Goal: Task Accomplishment & Management: Manage account settings

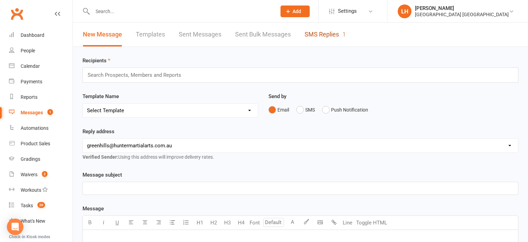
click at [315, 36] on link "SMS Replies 1" at bounding box center [325, 35] width 41 height 24
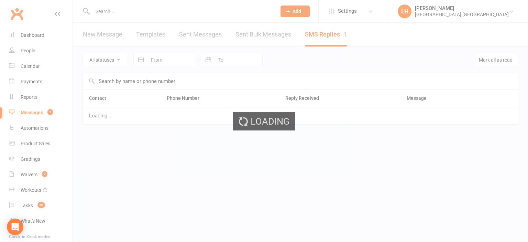
click at [332, 34] on div "Loading" at bounding box center [264, 121] width 528 height 242
click at [327, 32] on div "Loading" at bounding box center [264, 121] width 528 height 242
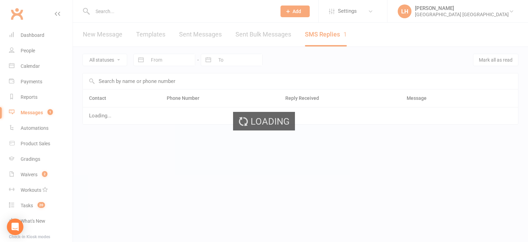
click at [316, 37] on div "Loading" at bounding box center [264, 121] width 528 height 242
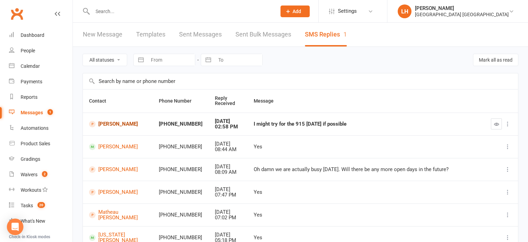
click at [111, 124] on link "[PERSON_NAME]" at bounding box center [117, 124] width 57 height 7
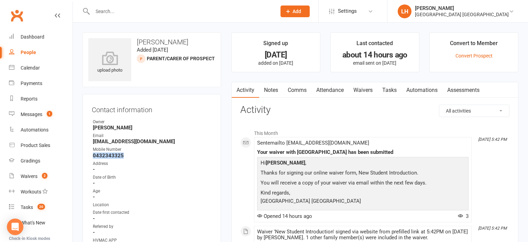
drag, startPoint x: 130, startPoint y: 155, endPoint x: 92, endPoint y: 158, distance: 38.3
click at [92, 158] on li "Mobile Number [PHONE_NUMBER]" at bounding box center [152, 152] width 120 height 12
copy strong "0432343325"
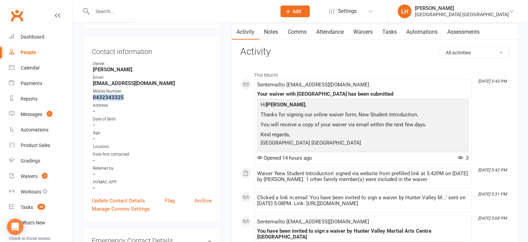
scroll to position [73, 0]
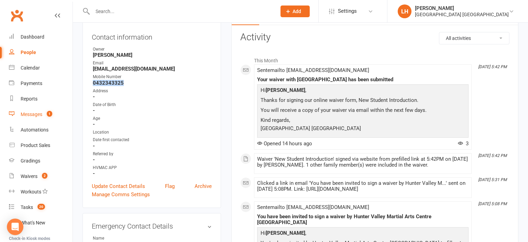
click at [42, 115] on div "Messages" at bounding box center [32, 113] width 22 height 5
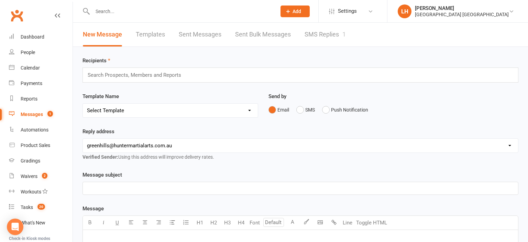
click at [315, 34] on link "SMS Replies 1" at bounding box center [325, 35] width 41 height 24
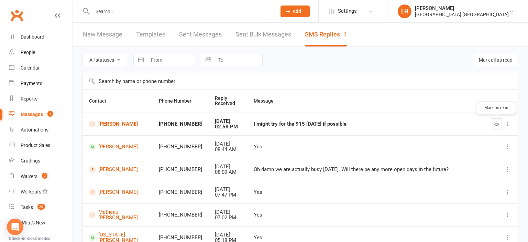
click at [497, 126] on button "button" at bounding box center [496, 123] width 11 height 11
click at [33, 178] on div "Waivers" at bounding box center [29, 175] width 17 height 5
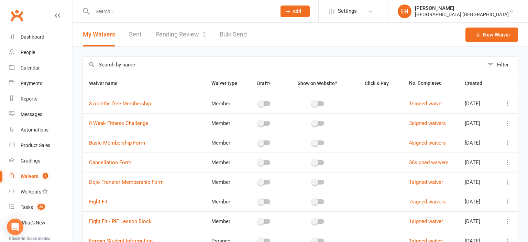
click at [177, 38] on link "Pending Review 2" at bounding box center [180, 35] width 51 height 24
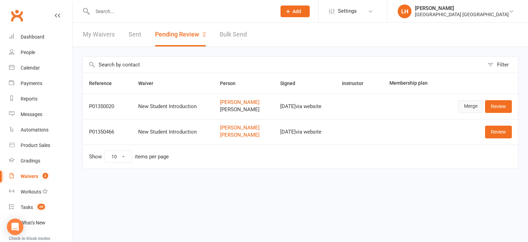
click at [469, 105] on link "Merge" at bounding box center [470, 106] width 25 height 12
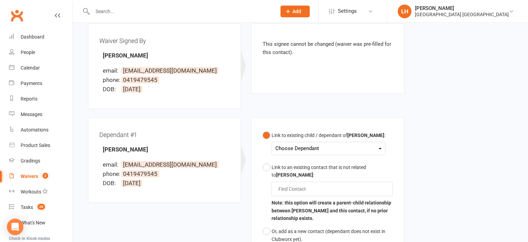
scroll to position [109, 0]
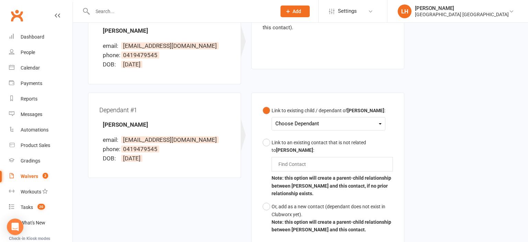
click at [289, 125] on div "Choose Dependant" at bounding box center [328, 123] width 106 height 9
click at [325, 140] on link "[PERSON_NAME]" at bounding box center [310, 139] width 68 height 15
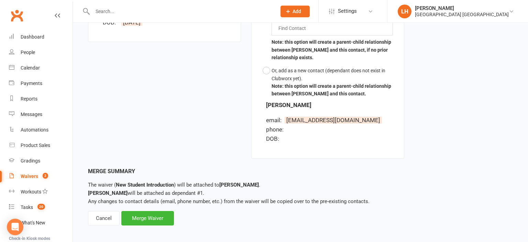
scroll to position [248, 0]
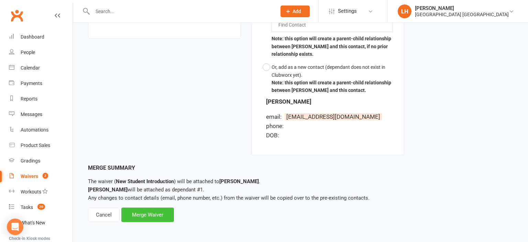
click at [154, 216] on div "Merge Waiver" at bounding box center [147, 214] width 53 height 14
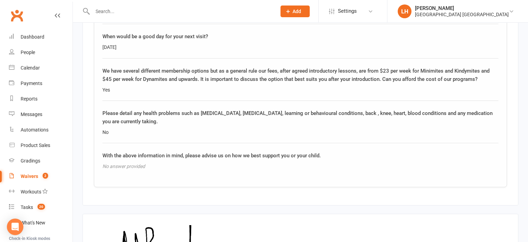
scroll to position [1257, 0]
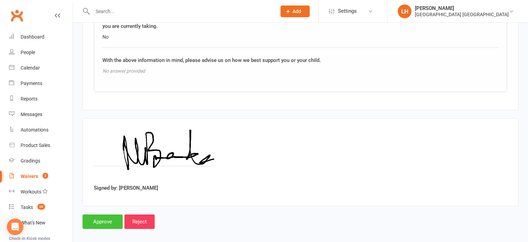
click at [103, 214] on input "Approve" at bounding box center [102, 221] width 40 height 14
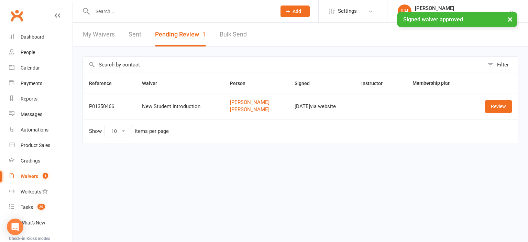
click at [32, 179] on div "Waivers" at bounding box center [30, 175] width 18 height 5
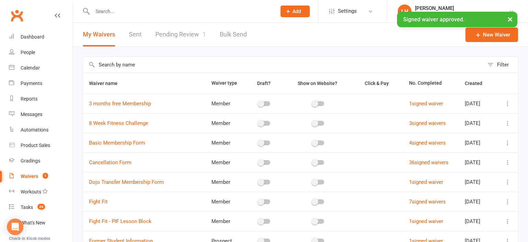
click at [182, 35] on link "Pending Review 1" at bounding box center [180, 35] width 51 height 24
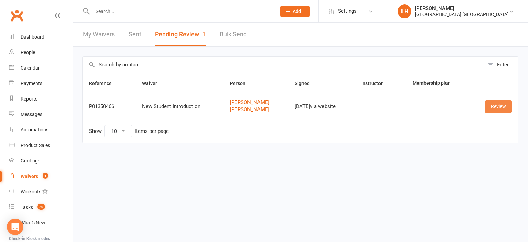
click at [496, 105] on link "Review" at bounding box center [498, 106] width 27 height 12
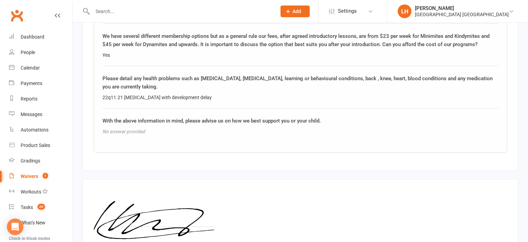
scroll to position [1198, 0]
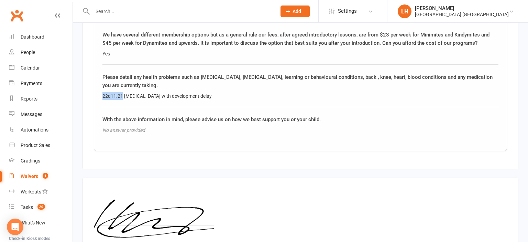
drag, startPoint x: 122, startPoint y: 91, endPoint x: 102, endPoint y: 91, distance: 19.9
click at [102, 92] on div "22q11.21 [MEDICAL_DATA] with development delay" at bounding box center [300, 96] width 396 height 8
copy div "22q11.21"
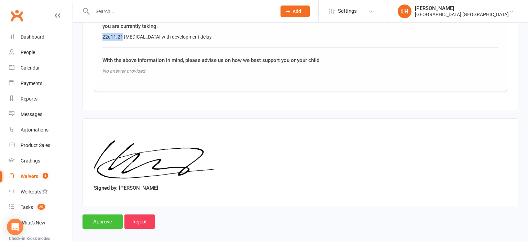
click at [97, 215] on input "Approve" at bounding box center [102, 221] width 40 height 14
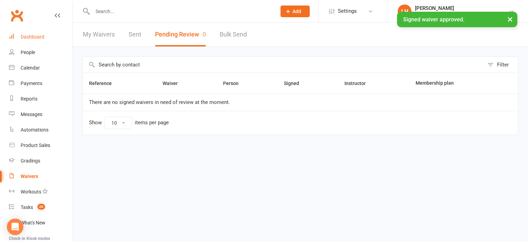
click at [39, 36] on div "Dashboard" at bounding box center [33, 36] width 24 height 5
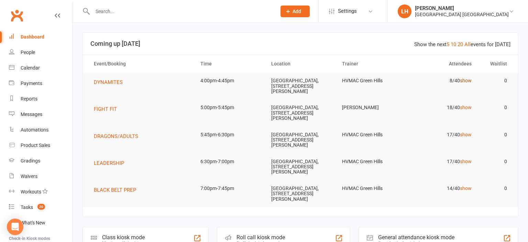
click at [469, 79] on link "show" at bounding box center [466, 80] width 12 height 5
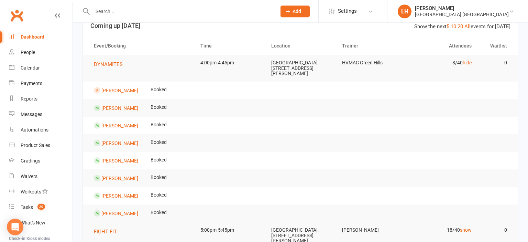
scroll to position [36, 0]
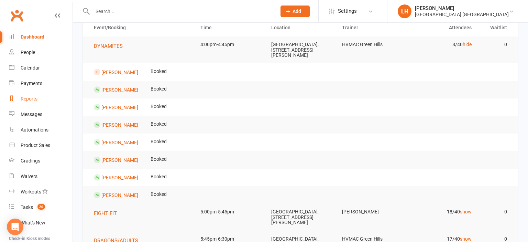
click at [35, 97] on div "Reports" at bounding box center [29, 98] width 17 height 5
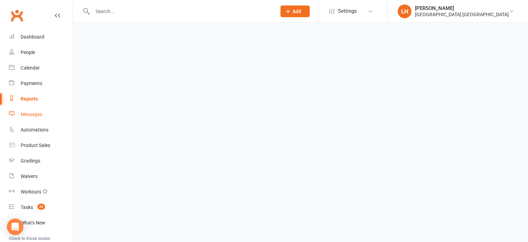
select select "25"
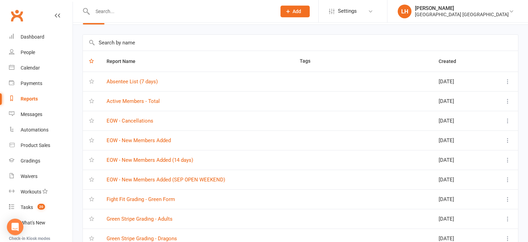
scroll to position [36, 0]
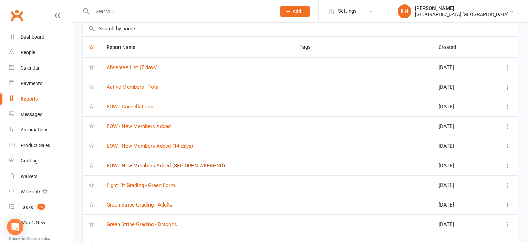
click at [183, 165] on link "EOW - New Members Added (SEP OPEN WEEKEND)" at bounding box center [166, 165] width 119 height 6
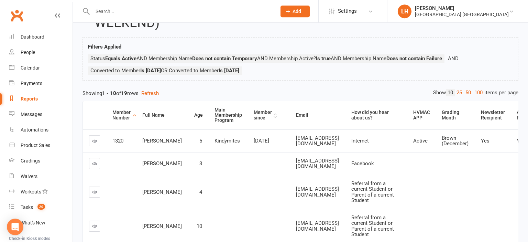
scroll to position [73, 0]
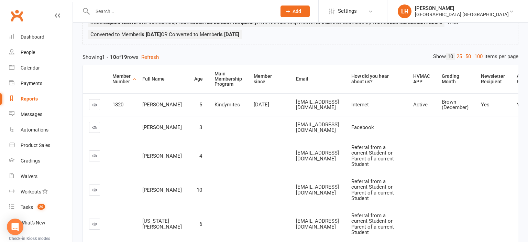
click at [124, 78] on div "Member Number" at bounding box center [121, 79] width 18 height 11
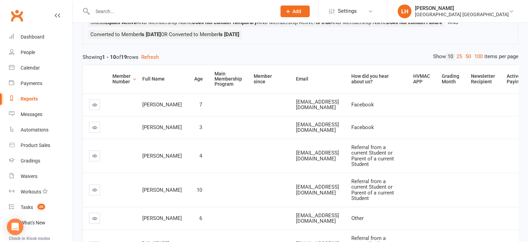
click at [124, 78] on div "Member Number" at bounding box center [121, 79] width 18 height 11
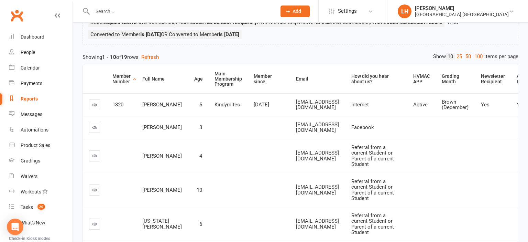
click at [327, 61] on div "Member Number Full Name Age Main Membership Program Member since Email How did …" at bounding box center [300, 230] width 436 height 339
click at [134, 10] on input "text" at bounding box center [180, 12] width 181 height 10
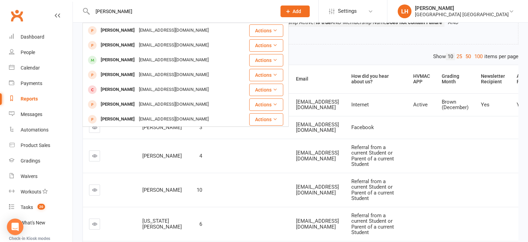
type input "[PERSON_NAME]"
click at [334, 39] on ul "Status Equals Active AND Membership Name Does not contain Temporary AND Members…" at bounding box center [300, 30] width 425 height 24
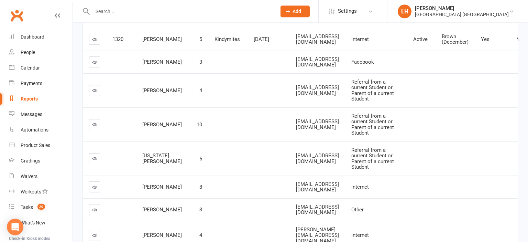
scroll to position [145, 0]
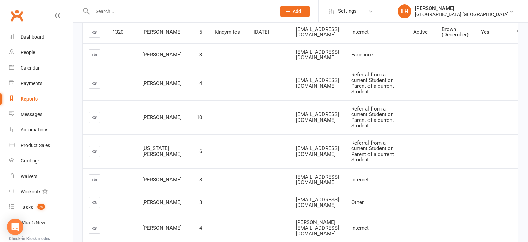
click at [119, 13] on input "text" at bounding box center [180, 12] width 181 height 10
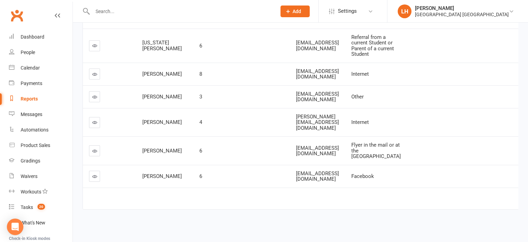
scroll to position [323, 0]
click at [93, 94] on icon at bounding box center [94, 96] width 5 height 5
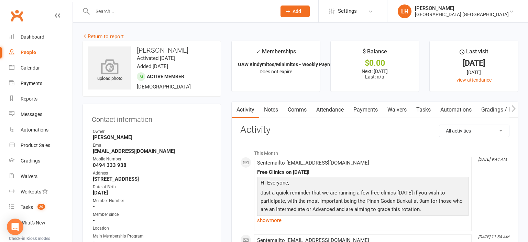
click at [114, 71] on icon at bounding box center [109, 66] width 47 height 15
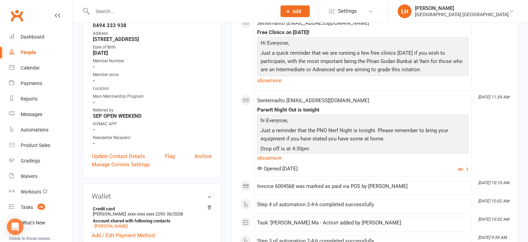
scroll to position [145, 0]
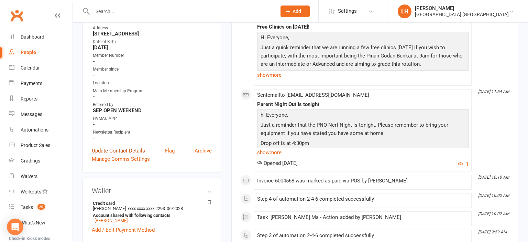
click at [134, 151] on link "Update Contact Details" at bounding box center [118, 150] width 53 height 8
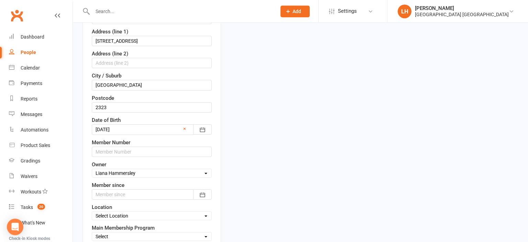
scroll to position [186, 0]
click at [130, 145] on input "text" at bounding box center [152, 150] width 120 height 10
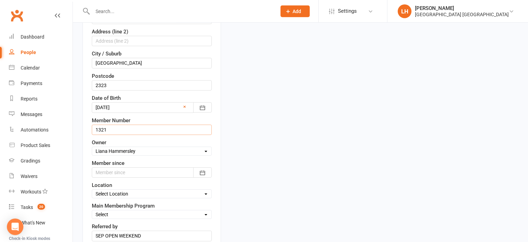
scroll to position [222, 0]
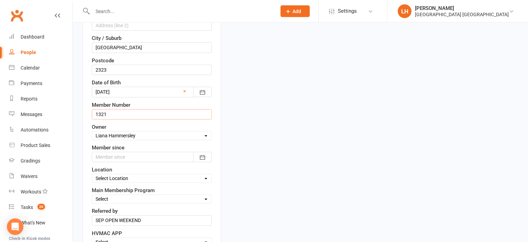
type input "1321"
click at [92, 132] on select "Select Owner HVMAC Green Hills [PERSON_NAME] HVMAC Warners Bay [PERSON_NAME] [P…" at bounding box center [151, 136] width 119 height 8
select select "0"
click option "HVMAC Green Hills" at bounding box center [0, 0] width 0 height 0
click at [162, 155] on div at bounding box center [152, 157] width 120 height 10
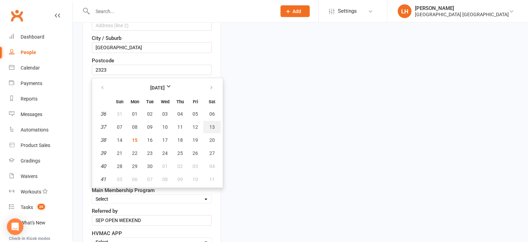
click at [210, 127] on span "13" at bounding box center [211, 126] width 5 height 5
type input "[DATE]"
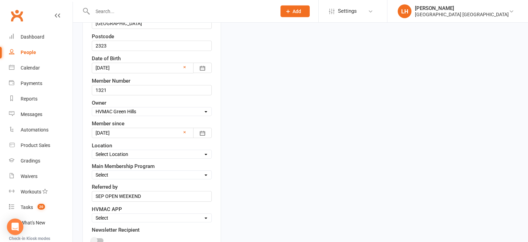
scroll to position [258, 0]
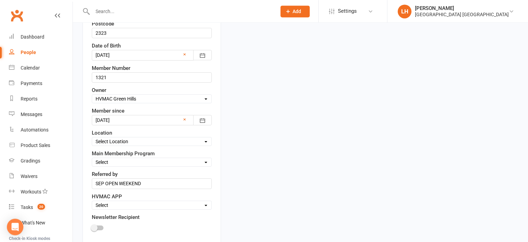
click at [92, 137] on select "Select Location [GEOGRAPHIC_DATA], [STREET_ADDRESS][PERSON_NAME]" at bounding box center [151, 141] width 119 height 8
select select "0"
click option "[GEOGRAPHIC_DATA], [STREET_ADDRESS][PERSON_NAME]" at bounding box center [0, 0] width 0 height 0
click at [92, 158] on select "Select Minimites Kindymites Dynamites Dragons Adults Kobudo Only Guest Fight Fi…" at bounding box center [151, 162] width 119 height 8
select select "Minimites"
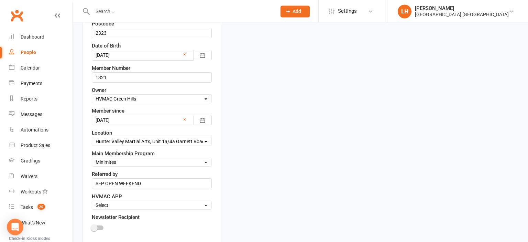
click option "Minimites" at bounding box center [0, 0] width 0 height 0
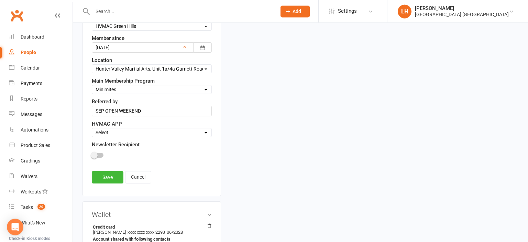
click at [92, 129] on select "Select Active Family Suspended Opt Out" at bounding box center [151, 133] width 119 height 8
select select "Active"
click option "Active" at bounding box center [0, 0] width 0 height 0
click at [94, 155] on span at bounding box center [94, 155] width 7 height 7
click at [92, 154] on input "checkbox" at bounding box center [92, 154] width 0 height 0
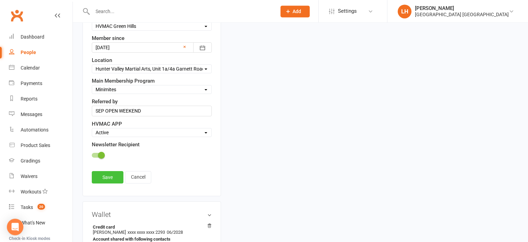
click at [108, 175] on link "Save" at bounding box center [108, 177] width 32 height 12
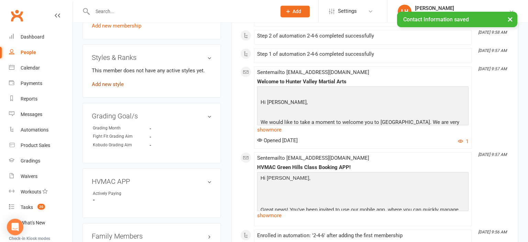
click at [110, 87] on link "Add new style" at bounding box center [108, 84] width 32 height 6
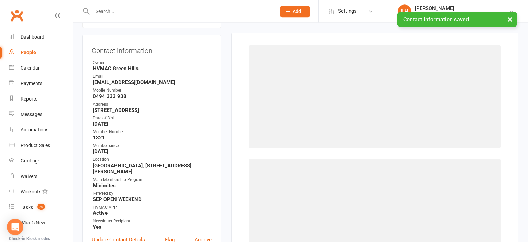
scroll to position [67, 0]
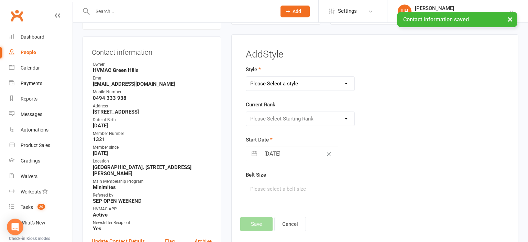
click at [246, 77] on select "Please Select a style Dragons/Adults Dynamites Fight Fit Junior Fight Fit Junio…" at bounding box center [300, 84] width 108 height 14
select select "2962"
click option "Minimites" at bounding box center [0, 0] width 0 height 0
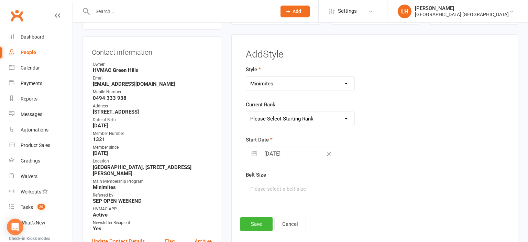
click at [278, 125] on form "Style Dragons/Adults Dynamites Fight Fit Junior Fight Fit Junior Kobudo Kindymi…" at bounding box center [330, 130] width 169 height 131
click at [246, 112] on select "Please Select Starting Rank [PERSON_NAME] Belt MM Yellow Belt MM Red Belt [PERS…" at bounding box center [300, 119] width 108 height 14
select select "32496"
click option "[PERSON_NAME] Belt" at bounding box center [0, 0] width 0 height 0
click at [246, 77] on select "Dragons/Adults Dynamites Fight Fit Junior Fight Fit Junior Kobudo Kindymites Le…" at bounding box center [300, 84] width 108 height 14
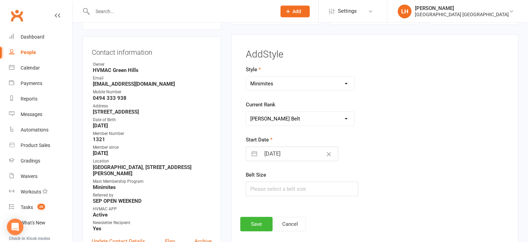
select select "1774"
click option "Kindymites" at bounding box center [0, 0] width 0 height 0
click at [246, 112] on select "Please Select Starting Rank [PERSON_NAME] Belt MM Yellow Belt MM Red Belt [PERS…" at bounding box center [300, 119] width 108 height 14
select select "17593"
click option "[PERSON_NAME] Belt" at bounding box center [0, 0] width 0 height 0
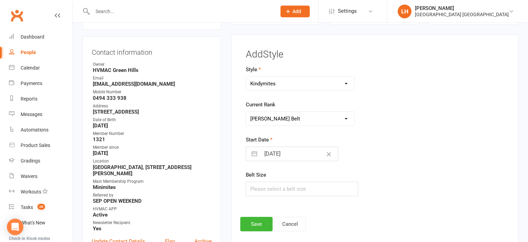
click at [276, 157] on input "[DATE]" at bounding box center [299, 154] width 77 height 14
select select "7"
select select "2025"
select select "8"
select select "2025"
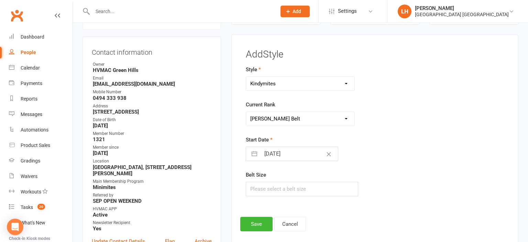
select select "9"
select select "2025"
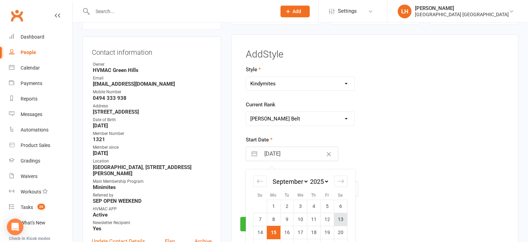
click at [342, 220] on td "13" at bounding box center [340, 218] width 13 height 13
type input "[DATE]"
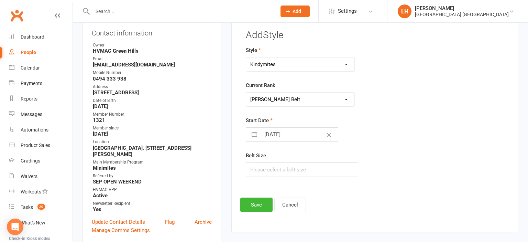
scroll to position [103, 0]
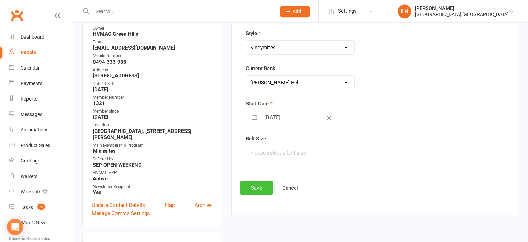
click at [246, 189] on button "Save" at bounding box center [256, 187] width 32 height 14
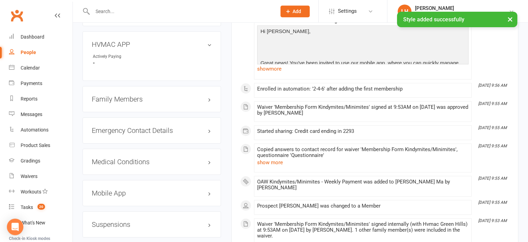
scroll to position [612, 0]
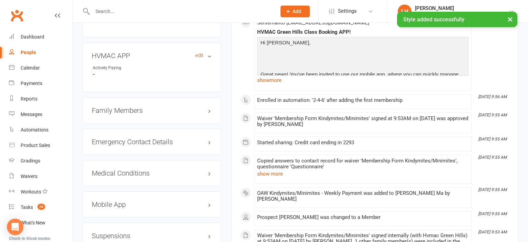
click at [200, 56] on link "edit" at bounding box center [199, 56] width 8 height 6
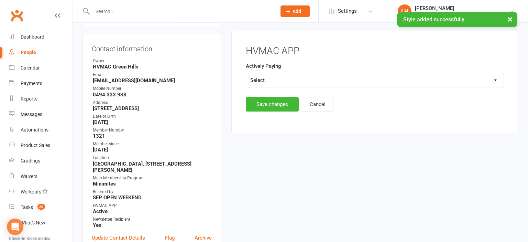
scroll to position [67, 0]
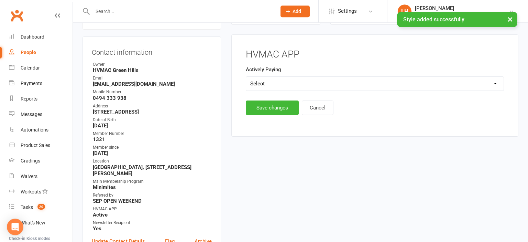
click at [246, 77] on select "Select Yes No" at bounding box center [374, 84] width 257 height 14
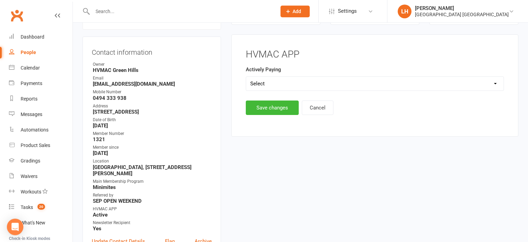
select select "Yes"
click option "Yes" at bounding box center [0, 0] width 0 height 0
click at [270, 106] on button "Save changes" at bounding box center [272, 107] width 53 height 14
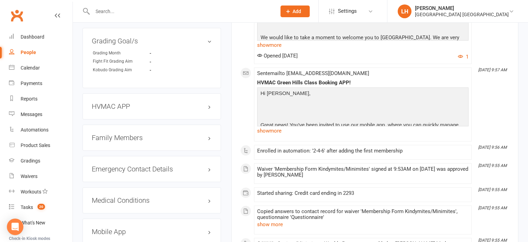
scroll to position [617, 0]
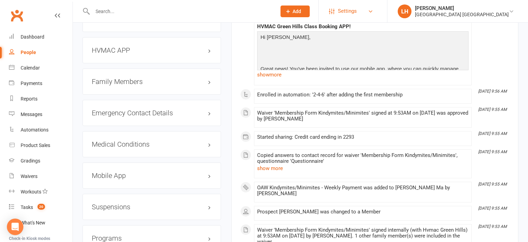
click at [360, 11] on link "Settings" at bounding box center [353, 10] width 48 height 15
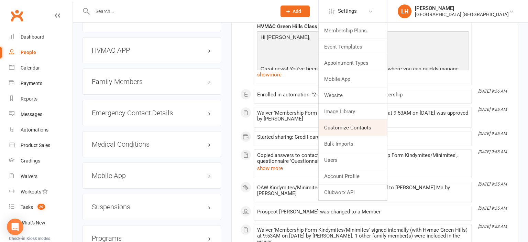
click at [346, 129] on link "Customize Contacts" at bounding box center [353, 128] width 68 height 16
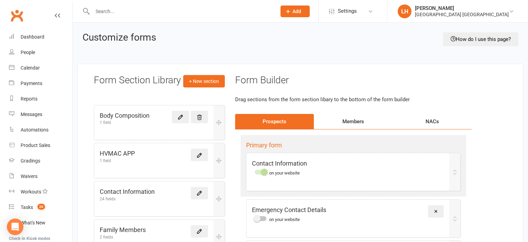
click at [356, 120] on div "Members" at bounding box center [353, 121] width 79 height 15
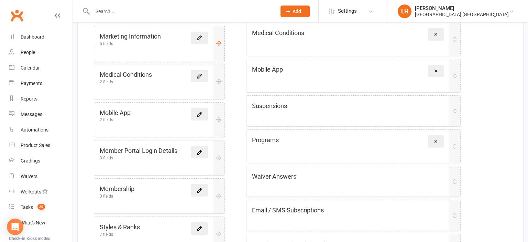
scroll to position [399, 0]
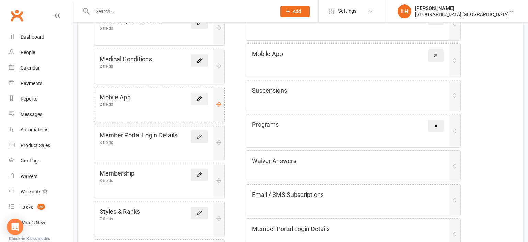
click at [201, 99] on icon at bounding box center [199, 99] width 6 height 6
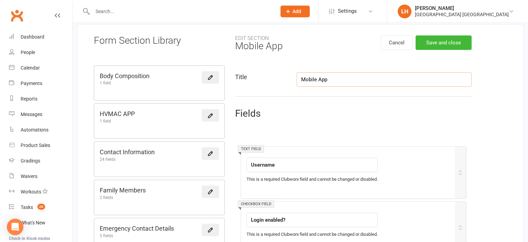
scroll to position [31, 0]
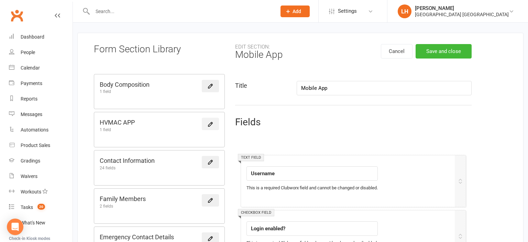
click at [212, 123] on icon at bounding box center [210, 124] width 4 height 4
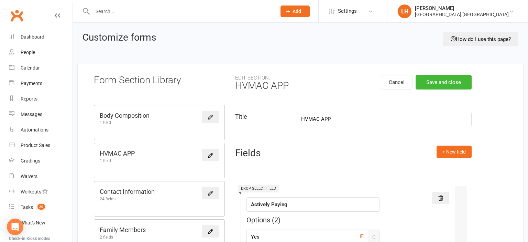
click at [321, 120] on input "HVMAC APP" at bounding box center [384, 119] width 175 height 14
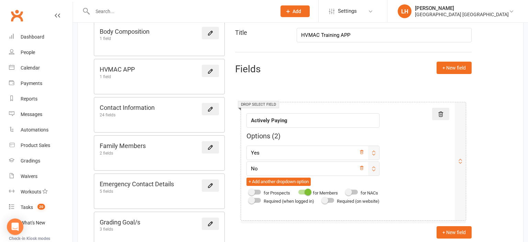
scroll to position [109, 0]
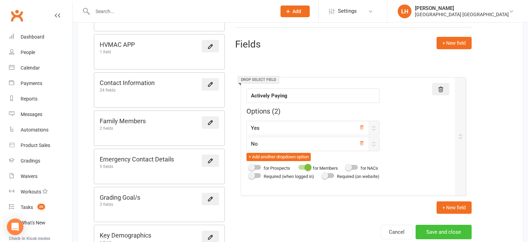
type input "HVMAC Training APP"
click at [442, 232] on button "Save and close" at bounding box center [444, 231] width 56 height 14
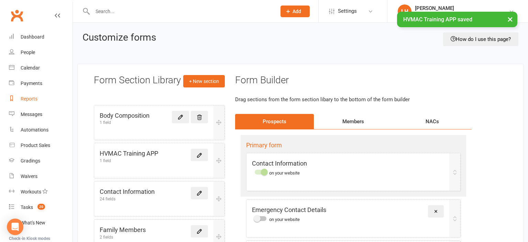
click at [33, 95] on link "Reports" at bounding box center [41, 98] width 64 height 15
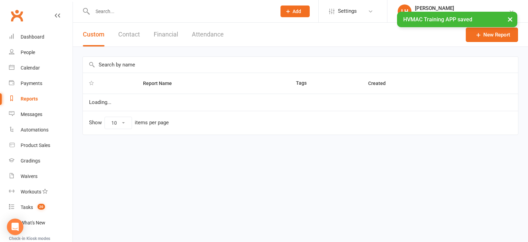
select select "25"
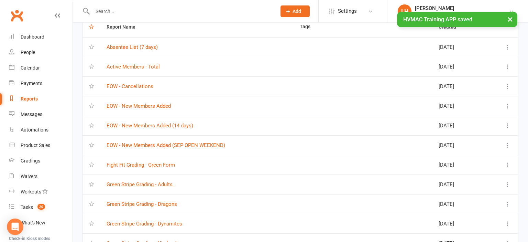
scroll to position [73, 0]
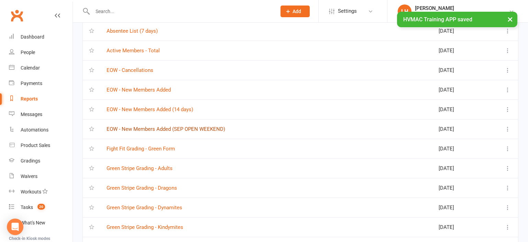
click at [196, 128] on link "EOW - New Members Added (SEP OPEN WEEKEND)" at bounding box center [166, 129] width 119 height 6
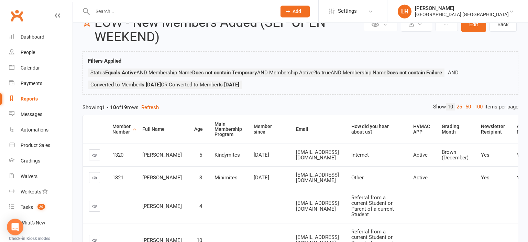
scroll to position [36, 0]
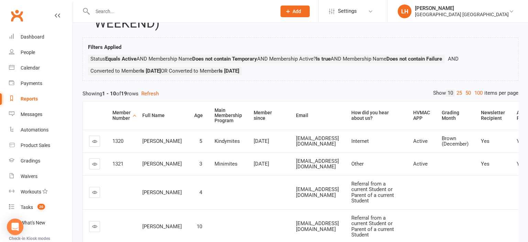
click at [95, 164] on icon at bounding box center [94, 163] width 5 height 5
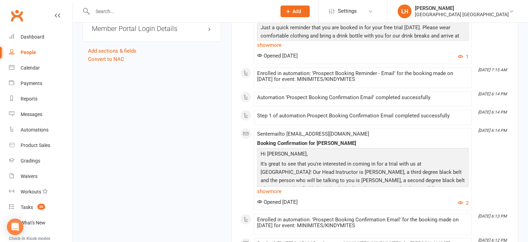
scroll to position [799, 0]
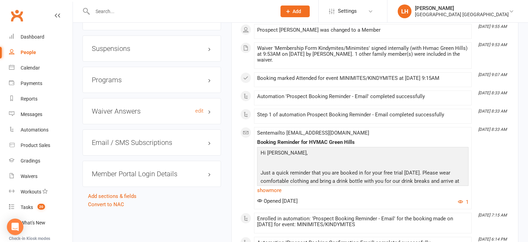
click at [118, 110] on h3 "Waiver Answers edit" at bounding box center [152, 111] width 120 height 8
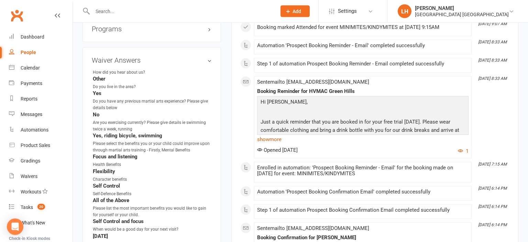
scroll to position [835, 0]
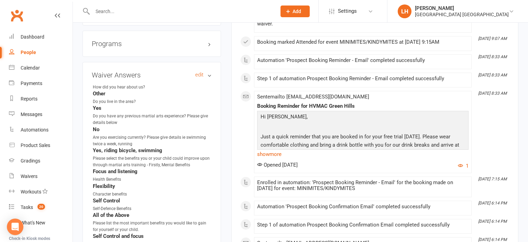
click at [120, 77] on h3 "Waiver Answers edit" at bounding box center [152, 75] width 120 height 8
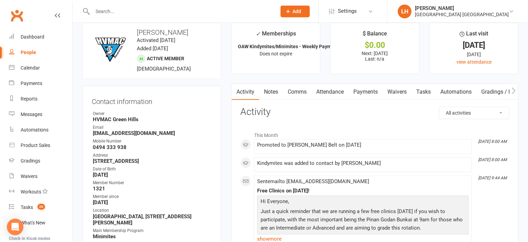
scroll to position [36, 0]
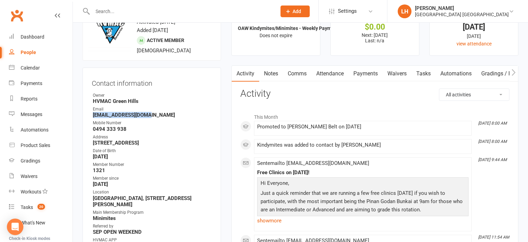
drag, startPoint x: 153, startPoint y: 113, endPoint x: 93, endPoint y: 118, distance: 59.7
click at [93, 118] on ul "Owner [GEOGRAPHIC_DATA] Email [EMAIL_ADDRESS][DOMAIN_NAME] Mobile Number [PHONE…" at bounding box center [152, 177] width 120 height 170
copy strong "[EMAIL_ADDRESS][DOMAIN_NAME]"
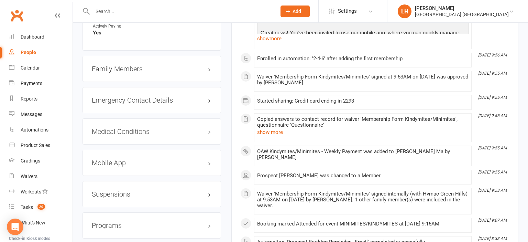
scroll to position [726, 0]
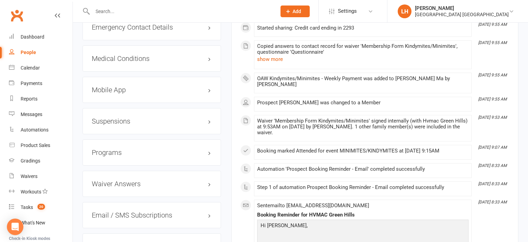
click at [106, 93] on h3 "Mobile App" at bounding box center [152, 90] width 120 height 8
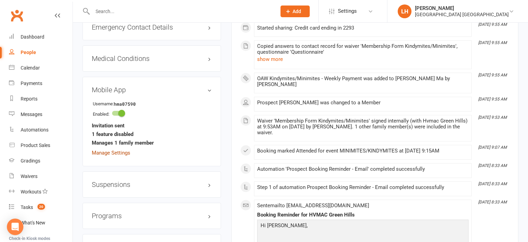
click at [111, 153] on link "Manage Settings" at bounding box center [111, 153] width 38 height 6
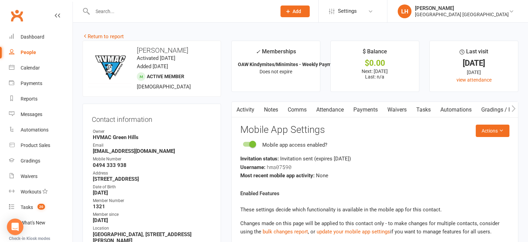
click at [247, 112] on link "Activity" at bounding box center [245, 110] width 27 height 16
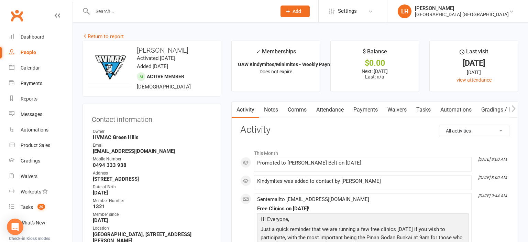
click at [106, 17] on div at bounding box center [176, 11] width 189 height 22
click at [108, 11] on input "text" at bounding box center [180, 12] width 181 height 10
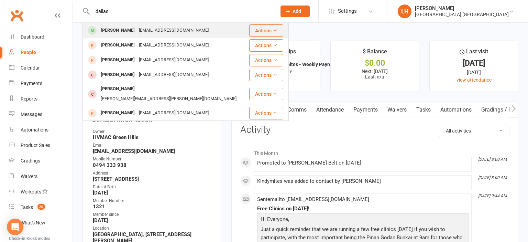
type input "dallas"
click at [129, 31] on div "[PERSON_NAME]" at bounding box center [118, 30] width 38 height 10
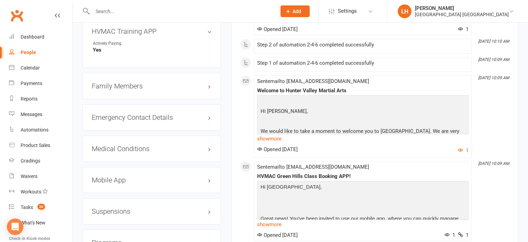
scroll to position [690, 0]
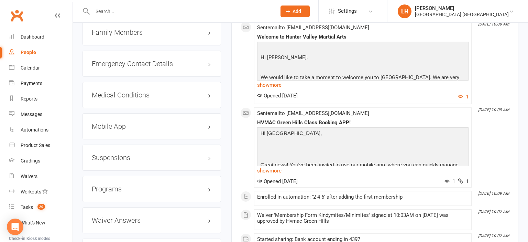
click at [113, 127] on h3 "Mobile App" at bounding box center [152, 126] width 120 height 8
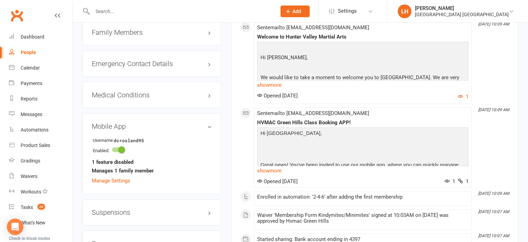
click at [113, 127] on h3 "Mobile App" at bounding box center [152, 126] width 120 height 8
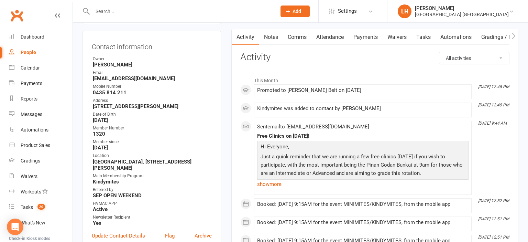
scroll to position [0, 0]
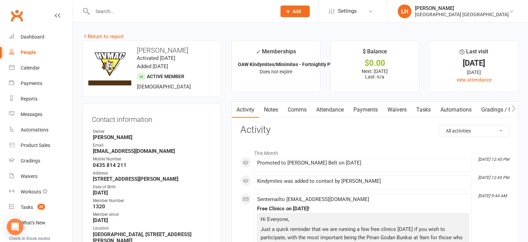
click at [332, 108] on link "Attendance" at bounding box center [329, 110] width 37 height 16
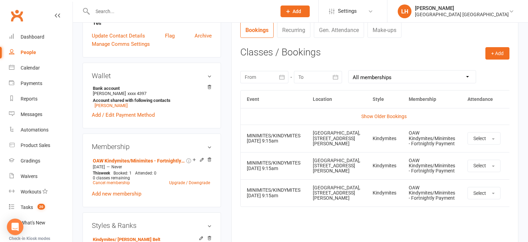
scroll to position [290, 0]
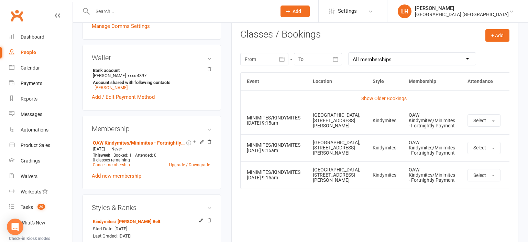
click at [229, 100] on main "✓ Memberships OAW Kindymites/Minimites - Fortnightly Pay... Does not expire $ B…" at bounding box center [374, 0] width 297 height 500
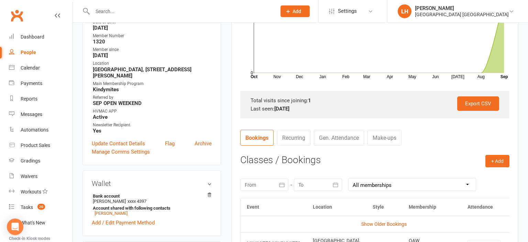
scroll to position [0, 0]
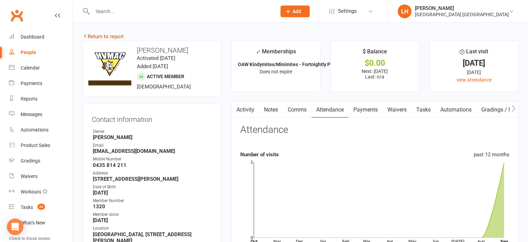
click at [99, 36] on link "Return to report" at bounding box center [102, 36] width 41 height 6
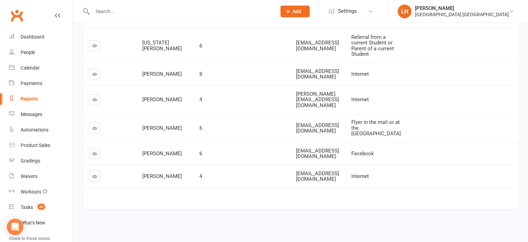
scroll to position [290, 0]
click at [96, 77] on icon at bounding box center [94, 73] width 5 height 5
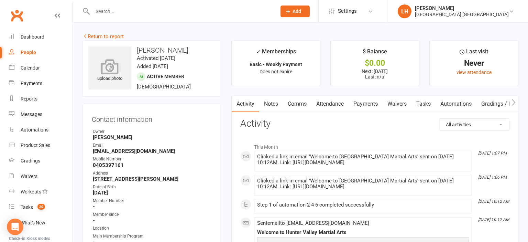
click at [112, 61] on icon at bounding box center [109, 66] width 47 height 15
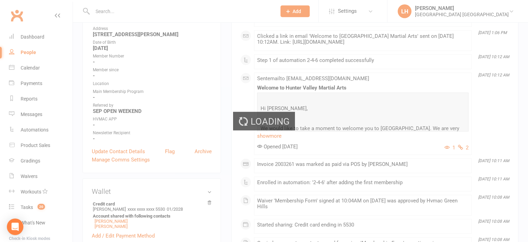
scroll to position [145, 0]
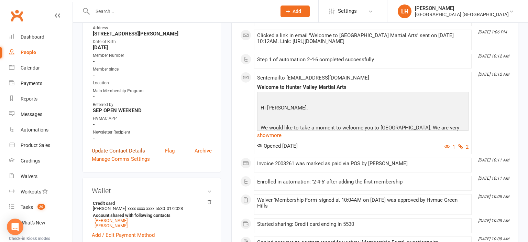
click at [137, 149] on link "Update Contact Details" at bounding box center [118, 150] width 53 height 8
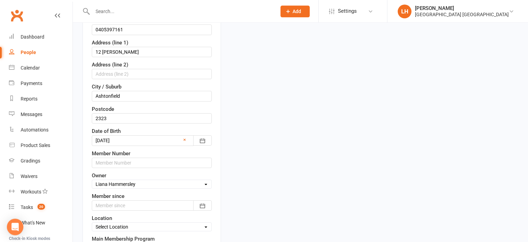
scroll to position [186, 0]
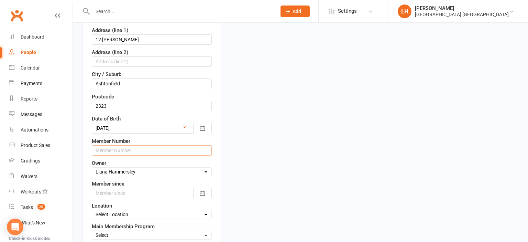
click at [133, 149] on input "text" at bounding box center [152, 150] width 120 height 10
type input "1322"
click at [200, 191] on icon "button" at bounding box center [202, 193] width 7 height 7
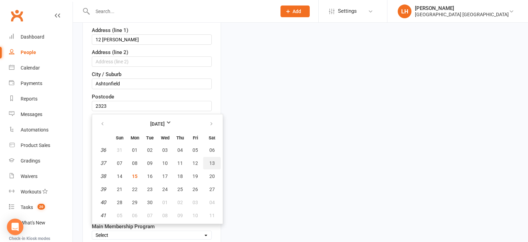
click at [214, 160] on button "13" at bounding box center [212, 163] width 18 height 12
type input "[DATE]"
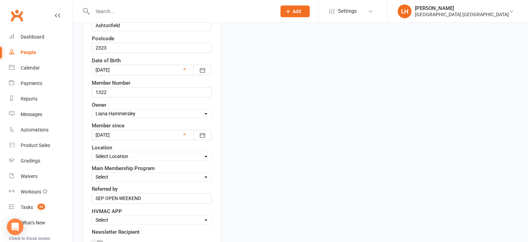
scroll to position [258, 0]
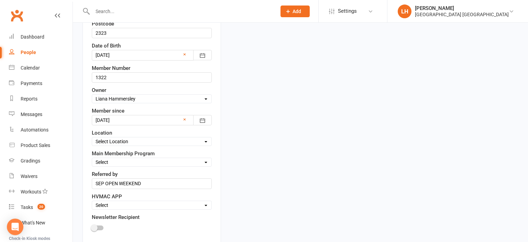
click at [92, 137] on select "Select Location [GEOGRAPHIC_DATA], [STREET_ADDRESS][PERSON_NAME]" at bounding box center [151, 141] width 119 height 8
select select "0"
click option "[GEOGRAPHIC_DATA], [STREET_ADDRESS][PERSON_NAME]" at bounding box center [0, 0] width 0 height 0
click at [92, 158] on select "Select Minimites Kindymites Dynamites Dragons Adults Kobudo Only Guest Fight Fi…" at bounding box center [151, 162] width 119 height 8
select select "Dynamites"
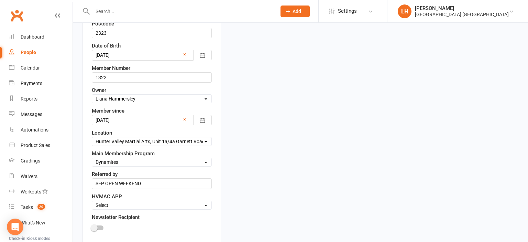
click option "Dynamites" at bounding box center [0, 0] width 0 height 0
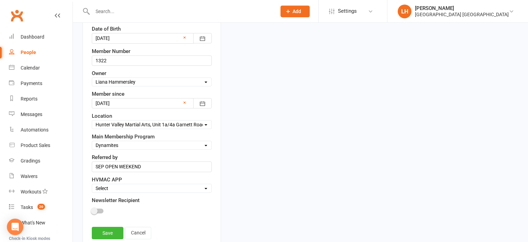
scroll to position [295, 0]
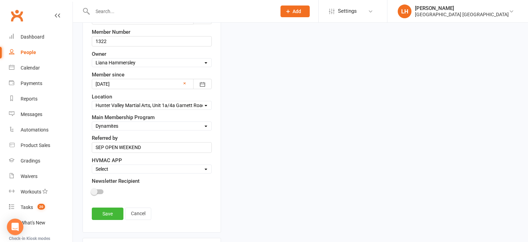
click at [92, 165] on select "Select Active Family Suspended Opt Out" at bounding box center [151, 169] width 119 height 8
select select "Active"
click option "Active" at bounding box center [0, 0] width 0 height 0
click at [100, 190] on div at bounding box center [98, 191] width 12 height 5
click at [92, 190] on input "checkbox" at bounding box center [92, 190] width 0 height 0
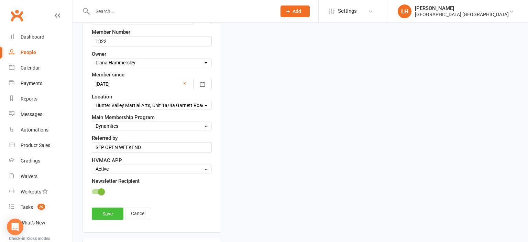
click at [108, 210] on link "Save" at bounding box center [108, 213] width 32 height 12
